Goal: Navigation & Orientation: Find specific page/section

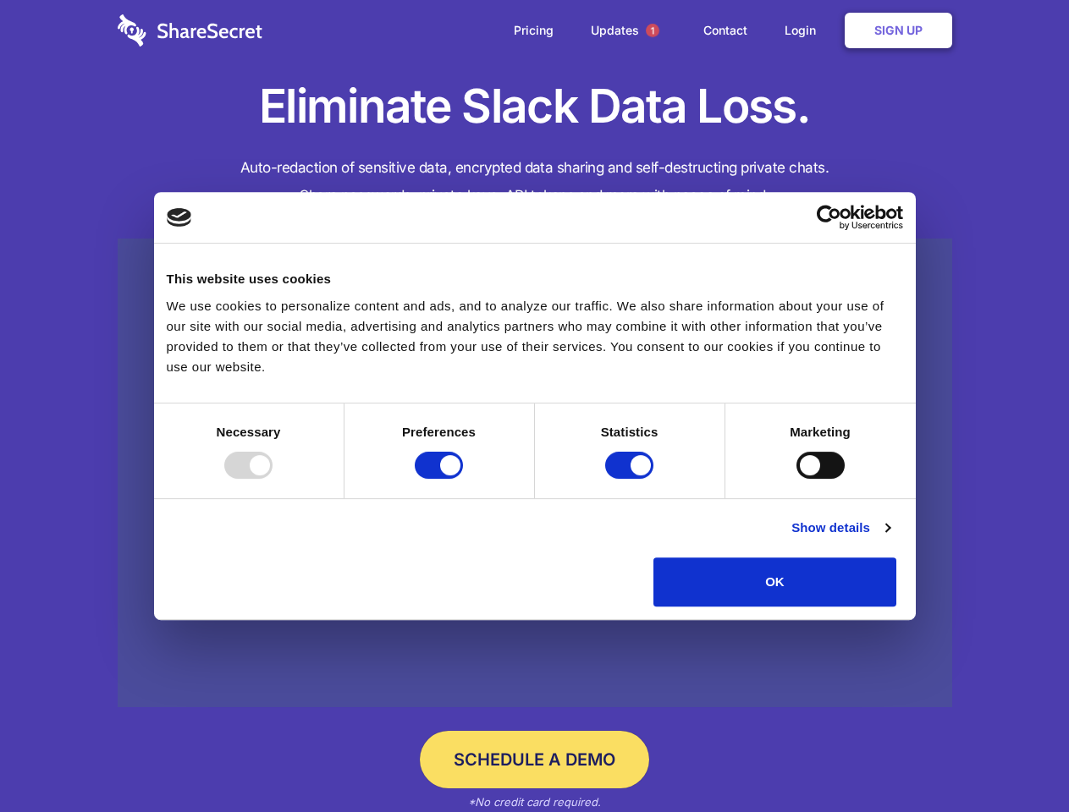
click at [272, 479] on div at bounding box center [248, 465] width 48 height 27
click at [463, 479] on input "Preferences" at bounding box center [439, 465] width 48 height 27
checkbox input "false"
click at [631, 479] on input "Statistics" at bounding box center [629, 465] width 48 height 27
checkbox input "false"
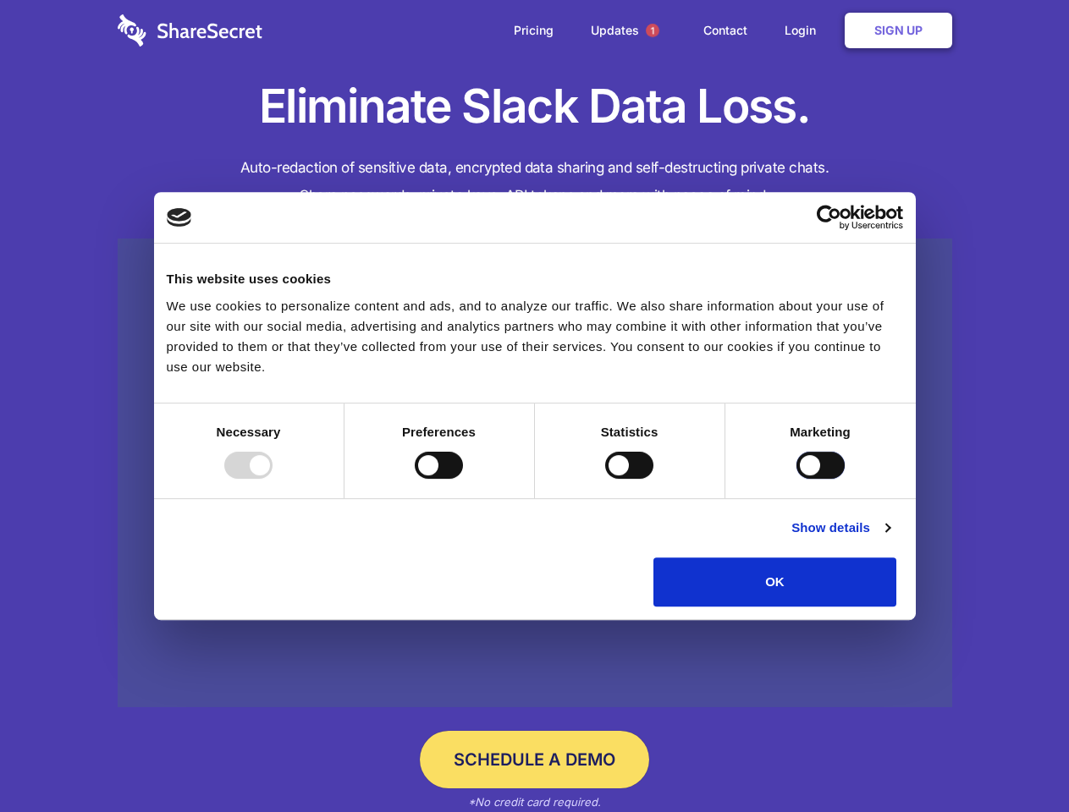
click at [796, 479] on input "Marketing" at bounding box center [820, 465] width 48 height 27
checkbox input "true"
click at [889, 538] on link "Show details" at bounding box center [840, 528] width 98 height 20
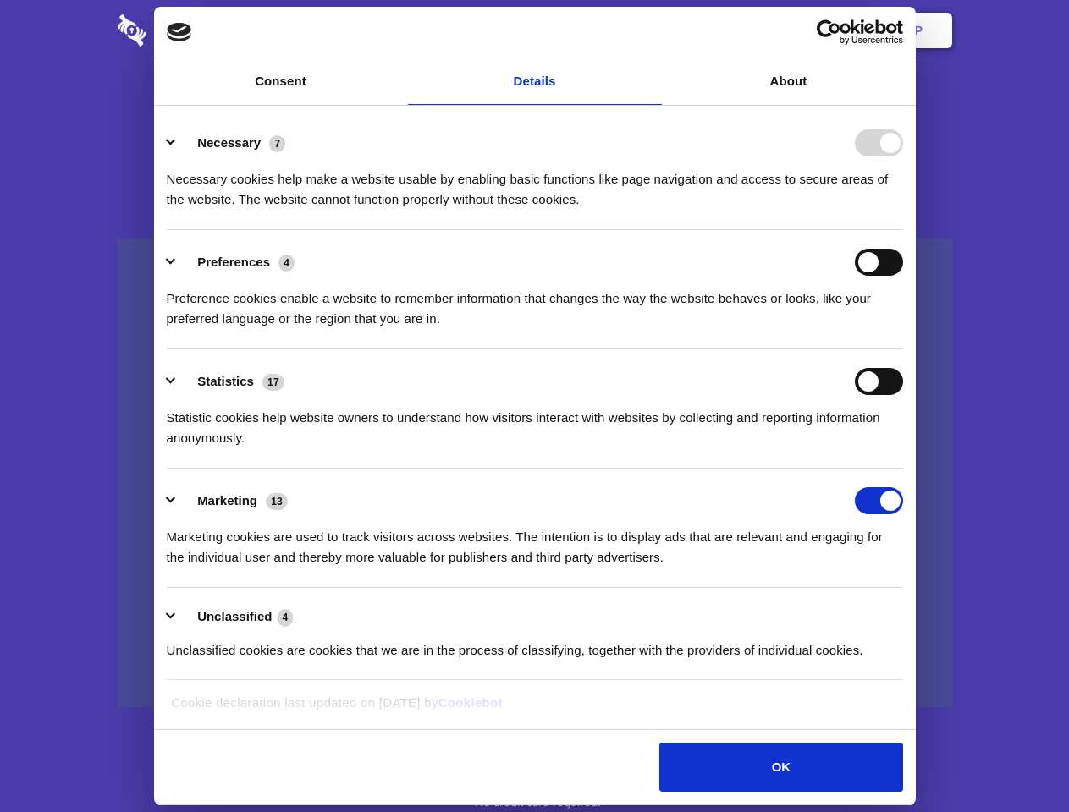
click at [903, 210] on div "Necessary cookies help make a website usable by enabling basic functions like p…" at bounding box center [535, 183] width 736 height 53
click at [652, 30] on span "1" at bounding box center [653, 31] width 14 height 14
